Goal: Task Accomplishment & Management: Use online tool/utility

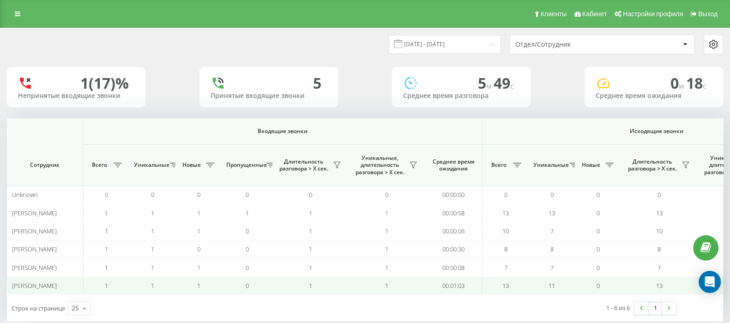
scroll to position [0, 572]
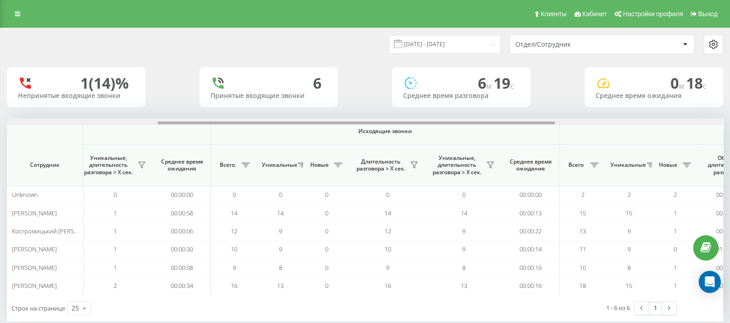
scroll to position [0, 572]
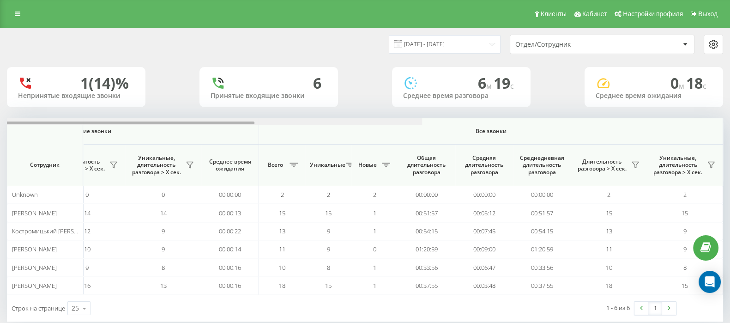
drag, startPoint x: 397, startPoint y: 124, endPoint x: 738, endPoint y: 124, distance: 341.3
click at [730, 124] on html "[DOMAIN_NAME] Проекты [DOMAIN_NAME] Дашборд Центр обращений Аналитика Ваши отче…" at bounding box center [365, 161] width 730 height 323
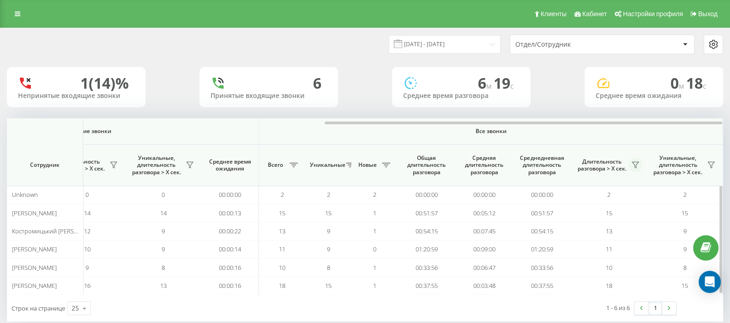
click at [636, 165] on icon at bounding box center [635, 165] width 6 height 6
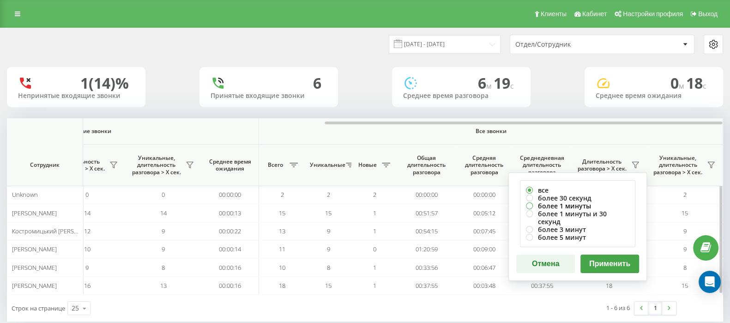
click at [529, 207] on label "более 1 минуты" at bounding box center [577, 206] width 103 height 8
radio input "true"
drag, startPoint x: 598, startPoint y: 255, endPoint x: 622, endPoint y: 255, distance: 24.0
click at [599, 255] on button "Применить" at bounding box center [609, 263] width 59 height 18
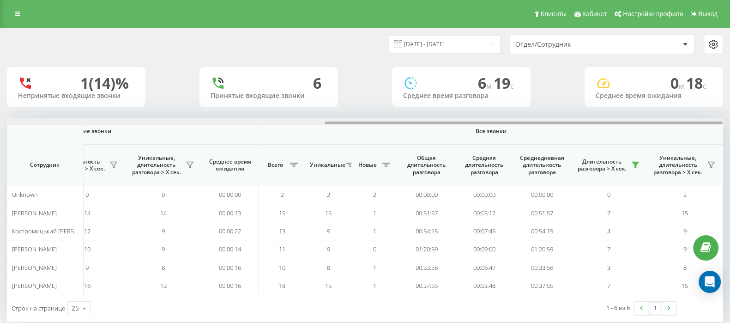
drag, startPoint x: 374, startPoint y: 123, endPoint x: 738, endPoint y: 135, distance: 364.5
click at [730, 135] on html "[DOMAIN_NAME] Проекты [DOMAIN_NAME] Дашборд Центр обращений Аналитика Ваши отче…" at bounding box center [365, 161] width 730 height 323
